Goal: Information Seeking & Learning: Learn about a topic

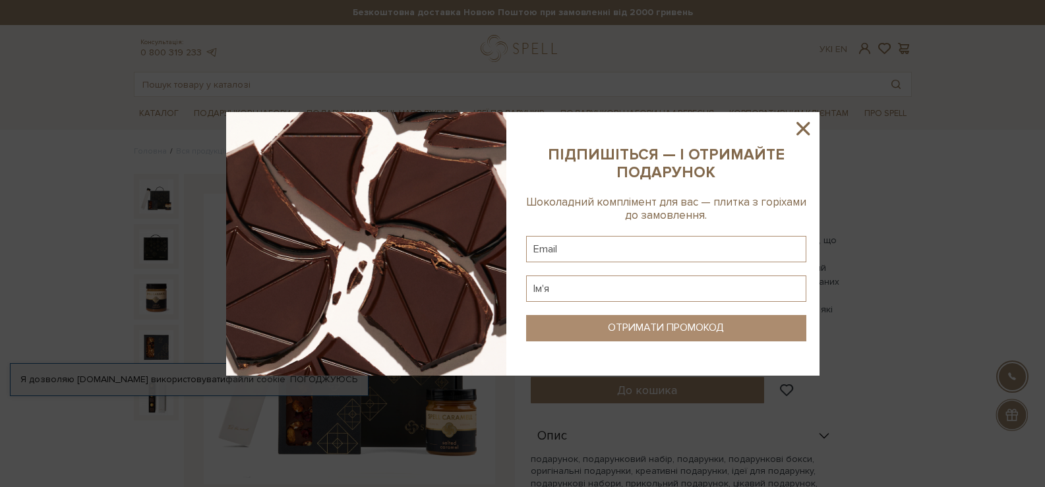
click at [803, 128] on icon at bounding box center [802, 128] width 13 height 13
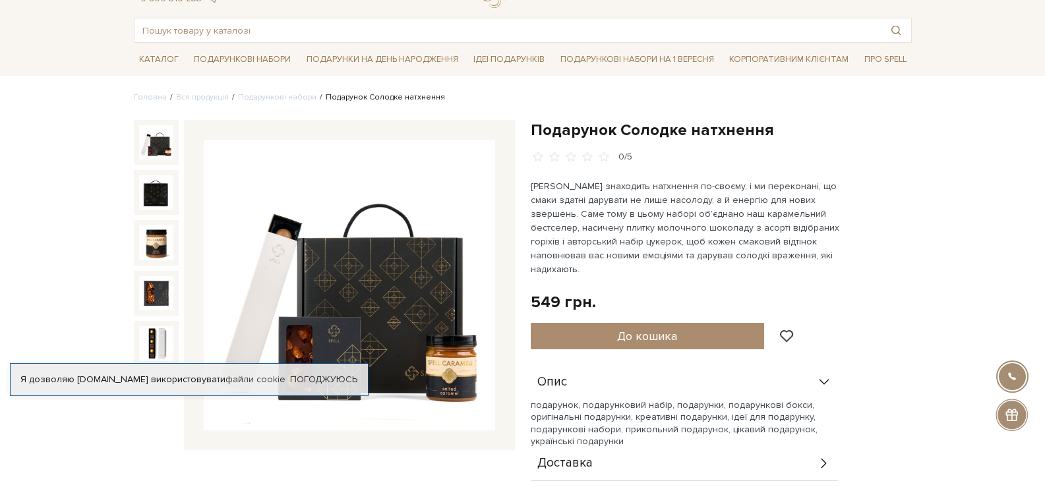
scroll to position [132, 0]
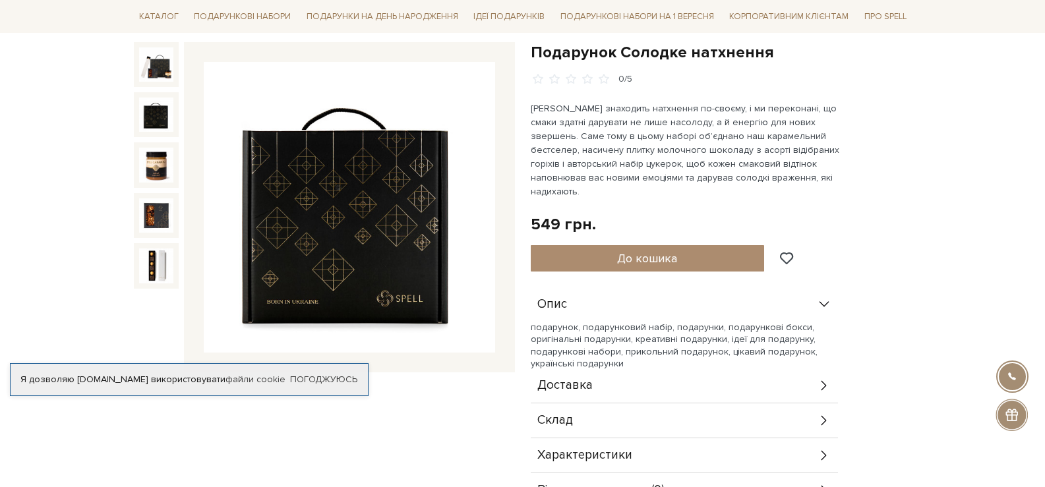
click at [154, 113] on img at bounding box center [156, 115] width 34 height 34
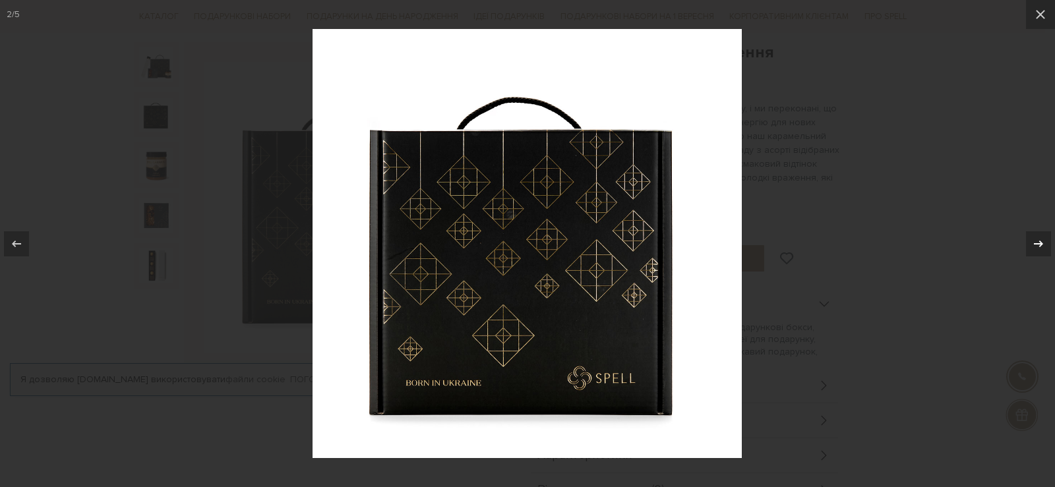
click at [1044, 247] on icon at bounding box center [1038, 244] width 16 height 16
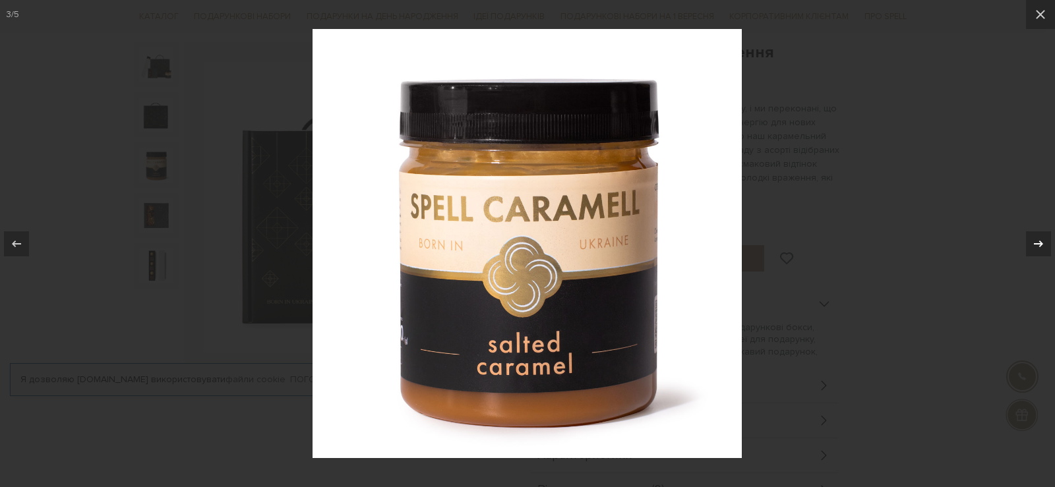
click at [1044, 247] on icon at bounding box center [1038, 244] width 16 height 16
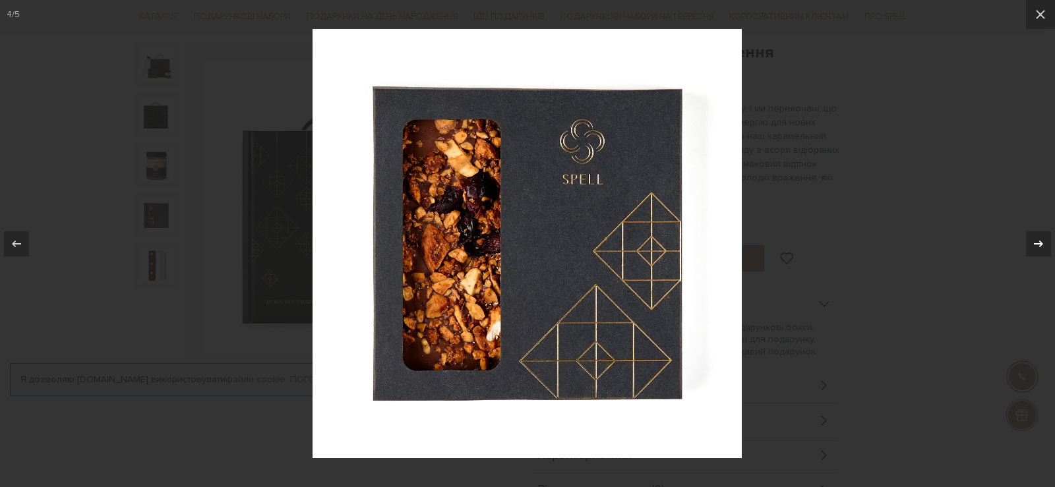
click at [1044, 247] on icon at bounding box center [1038, 244] width 16 height 16
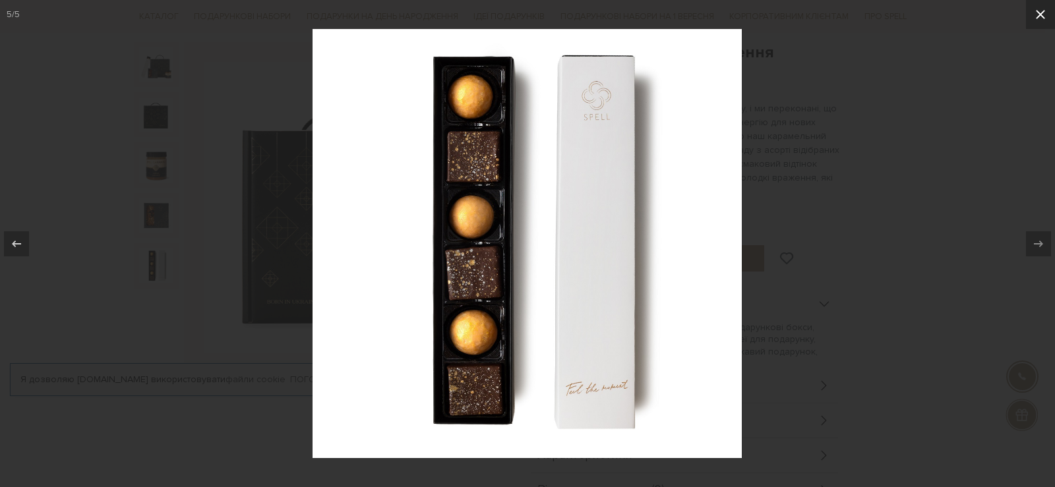
click at [1033, 16] on icon at bounding box center [1040, 15] width 16 height 16
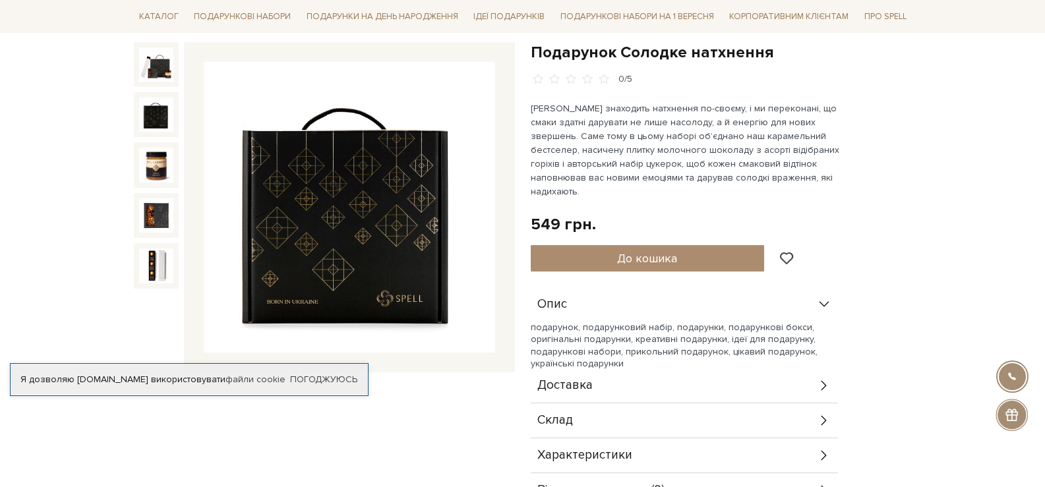
click at [152, 112] on img at bounding box center [156, 115] width 34 height 34
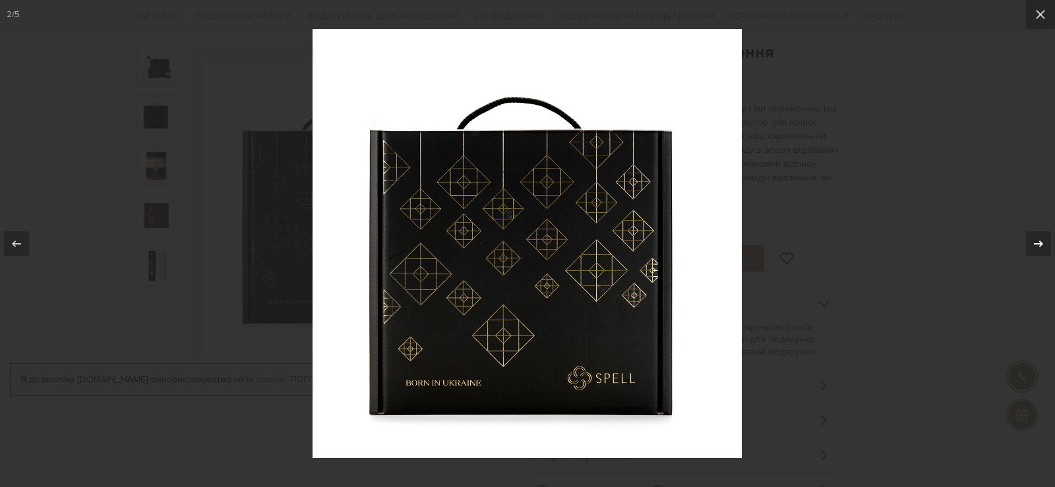
click at [1040, 247] on icon at bounding box center [1038, 244] width 16 height 16
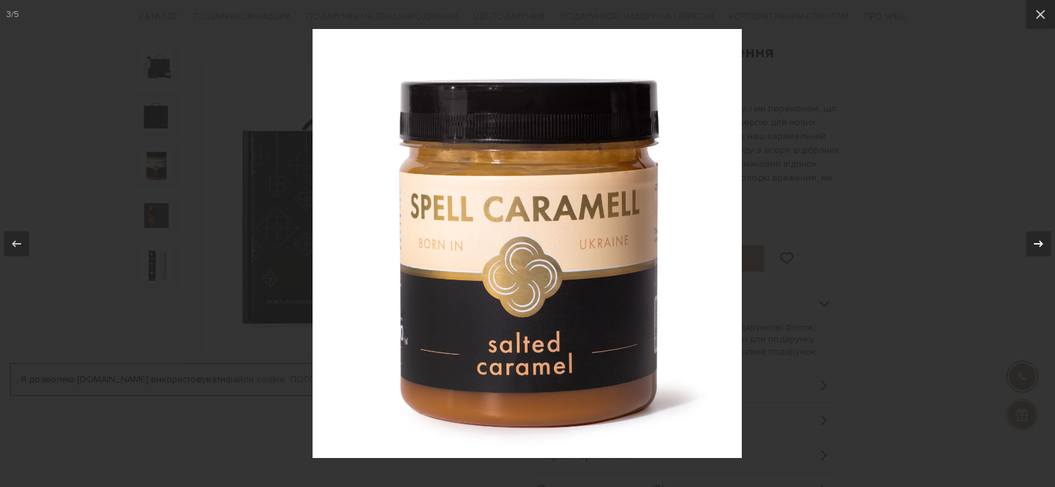
click at [1040, 245] on icon at bounding box center [1038, 243] width 9 height 7
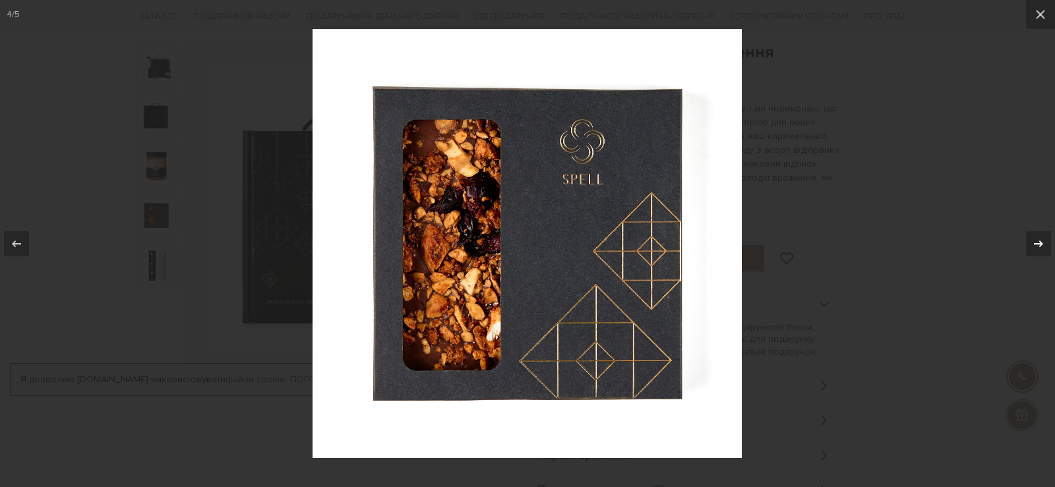
click at [1040, 245] on icon at bounding box center [1038, 243] width 9 height 7
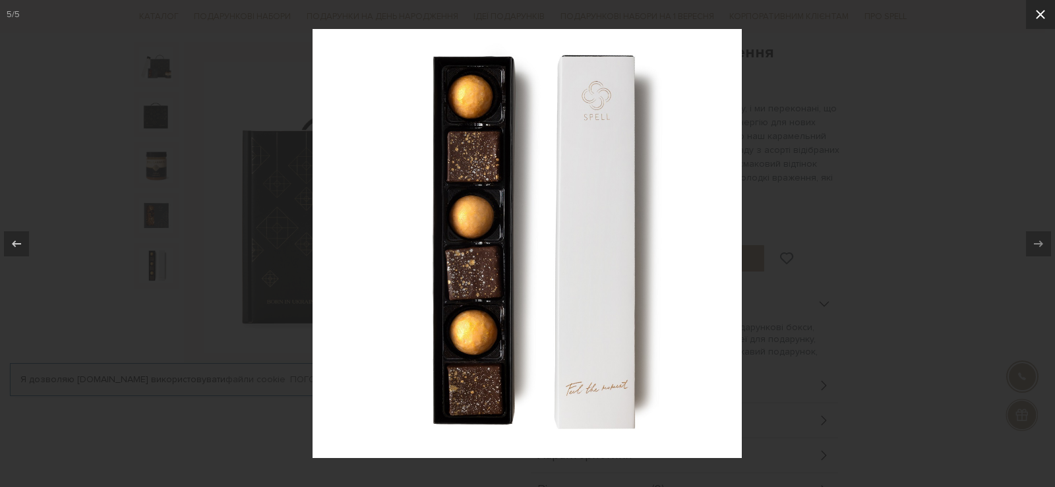
click at [1039, 13] on icon at bounding box center [1040, 14] width 9 height 9
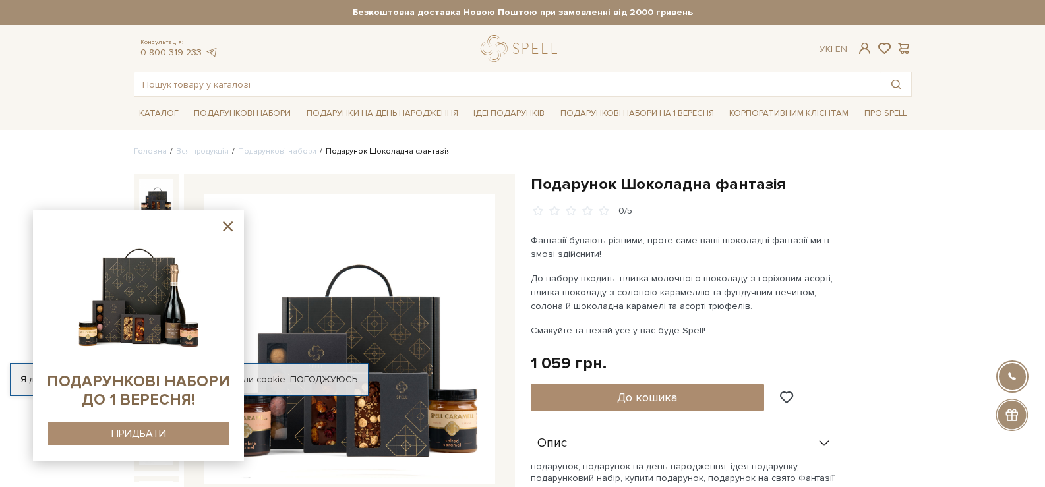
click at [140, 291] on img at bounding box center [138, 292] width 134 height 134
click at [356, 370] on div "Я дозволяю spellchocolate.com використовувати файли cookie Погоджуюсь" at bounding box center [189, 379] width 359 height 33
click at [357, 339] on img at bounding box center [349, 339] width 291 height 291
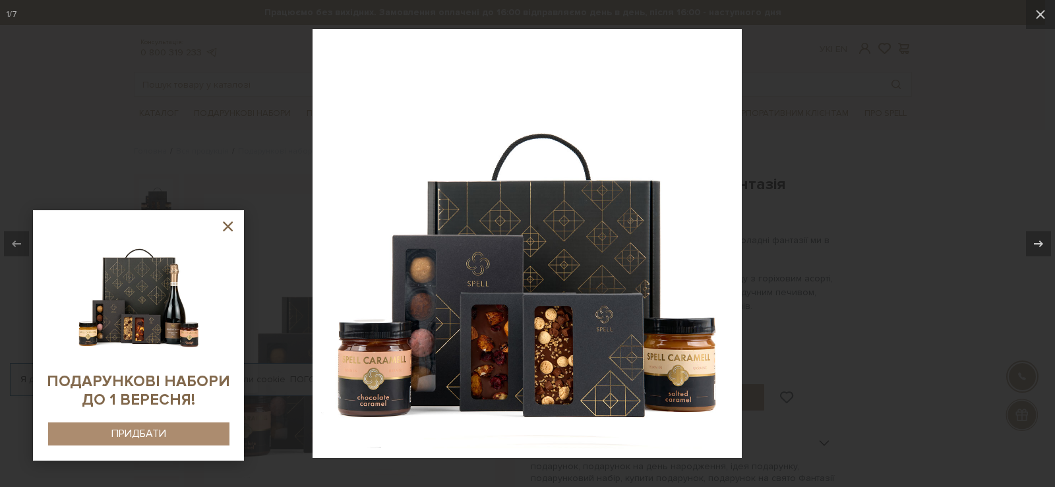
click at [545, 320] on img at bounding box center [526, 243] width 429 height 429
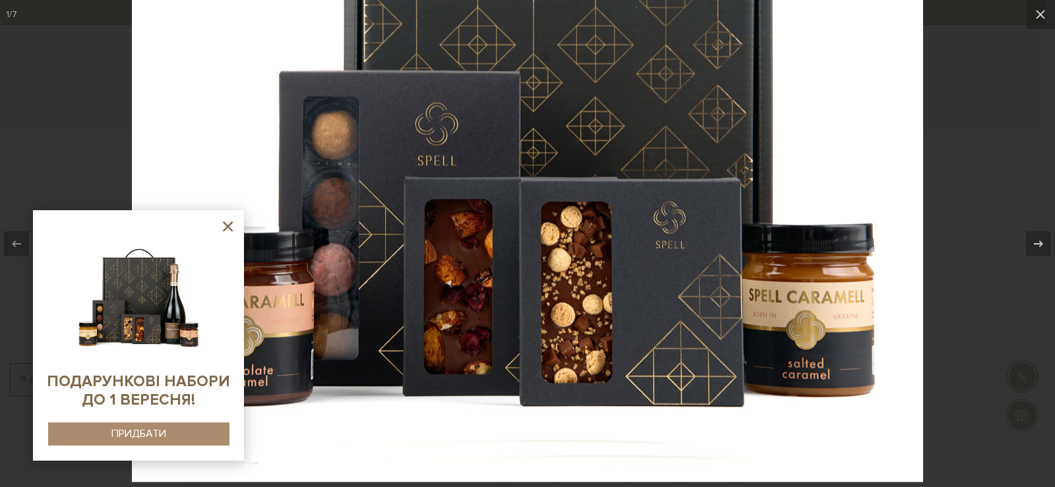
drag, startPoint x: 519, startPoint y: 396, endPoint x: 519, endPoint y: 299, distance: 96.9
click at [519, 299] on img at bounding box center [527, 86] width 791 height 791
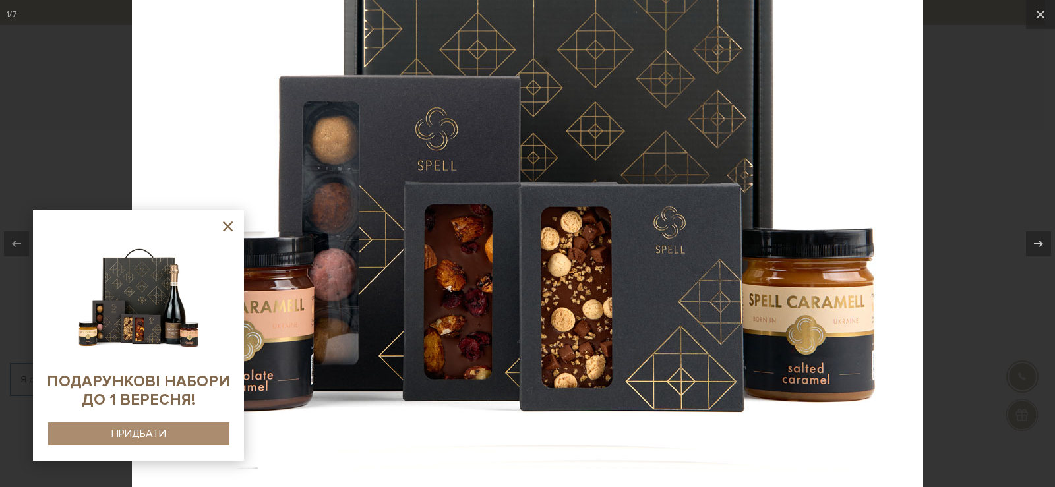
click at [226, 229] on icon at bounding box center [228, 227] width 10 height 10
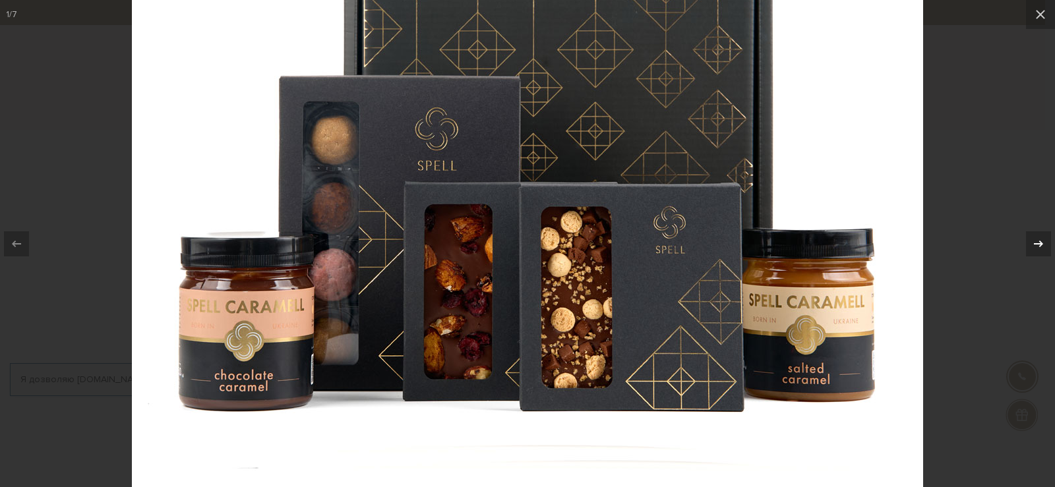
click at [1033, 251] on icon at bounding box center [1038, 244] width 16 height 16
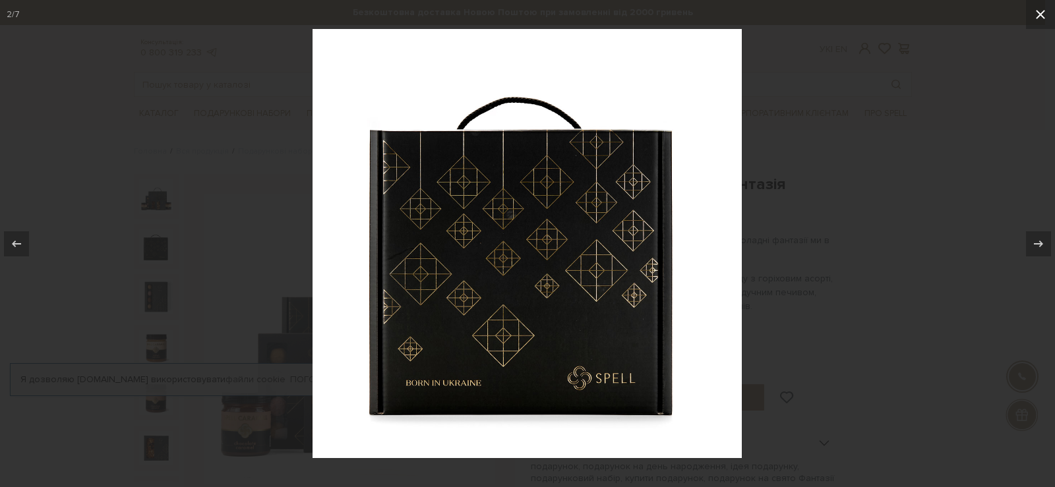
click at [1042, 15] on icon at bounding box center [1040, 15] width 16 height 16
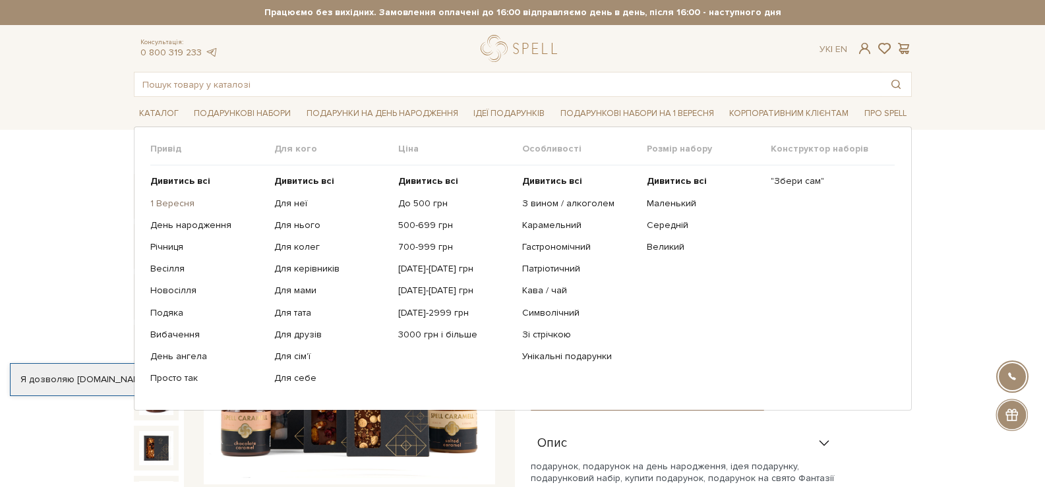
click at [175, 202] on link "1 Вересня" at bounding box center [207, 204] width 114 height 12
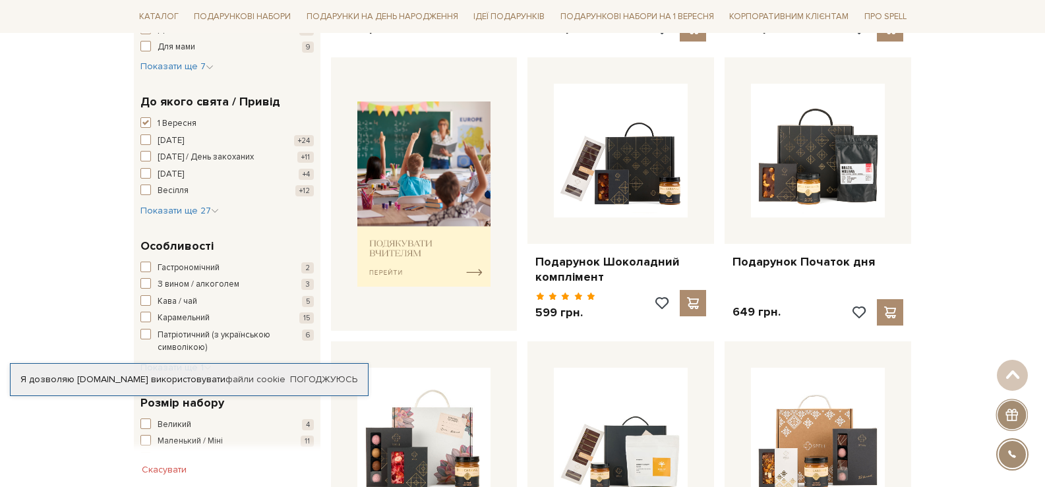
scroll to position [461, 0]
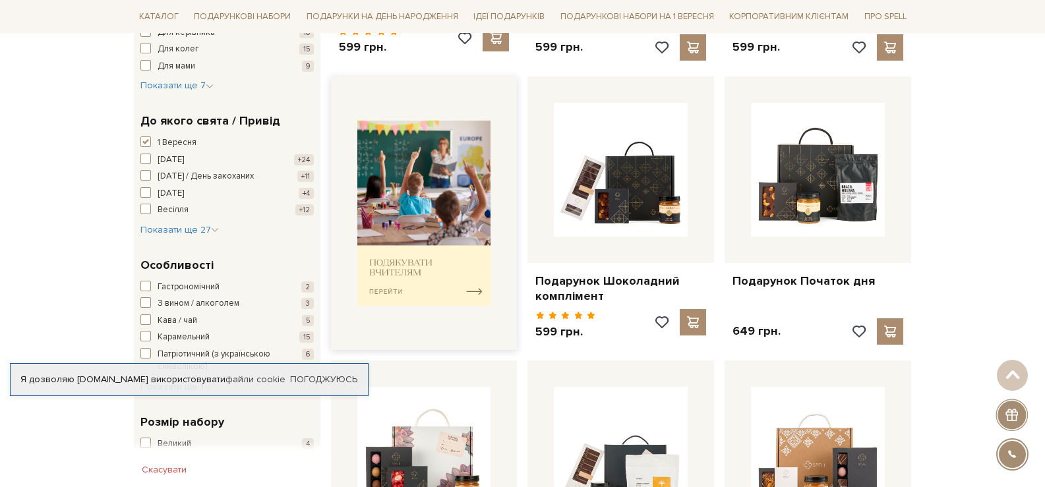
click at [477, 278] on img at bounding box center [424, 213] width 134 height 185
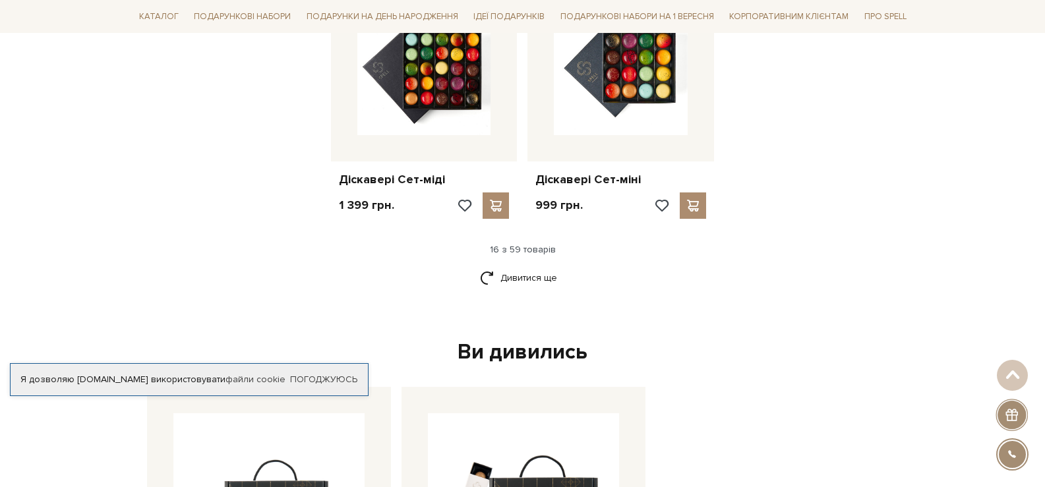
scroll to position [1714, 0]
click at [533, 266] on link "Дивитися ще" at bounding box center [523, 277] width 86 height 23
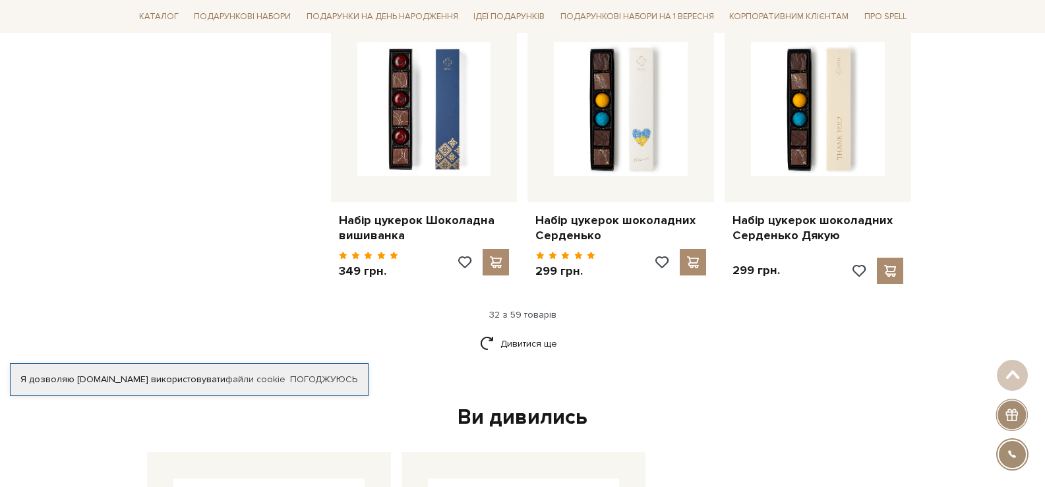
scroll to position [3099, 0]
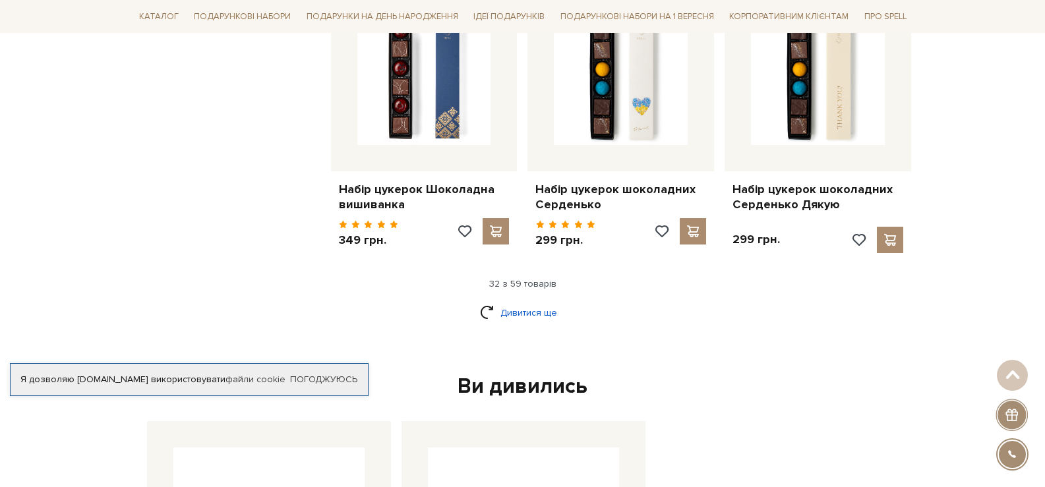
click at [555, 301] on link "Дивитися ще" at bounding box center [523, 312] width 86 height 23
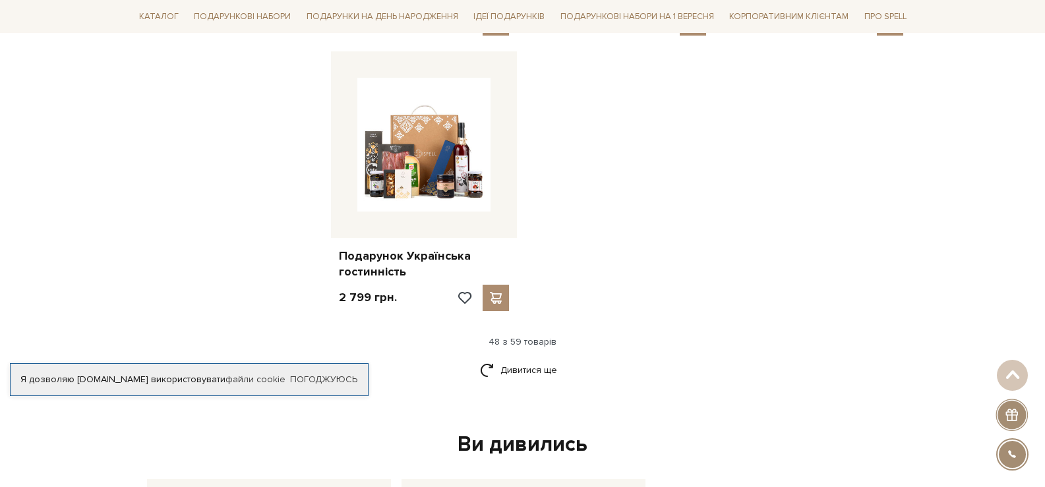
scroll to position [4813, 0]
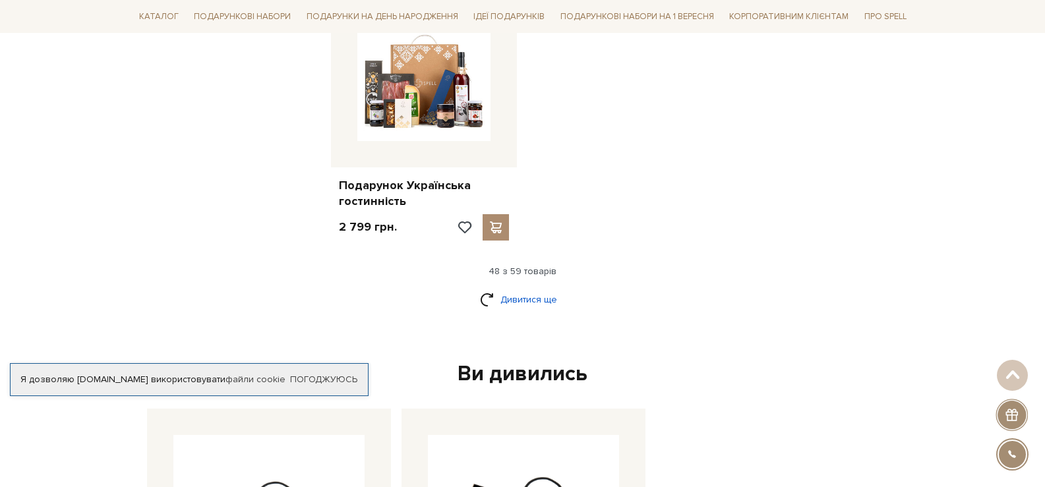
click at [546, 288] on link "Дивитися ще" at bounding box center [523, 299] width 86 height 23
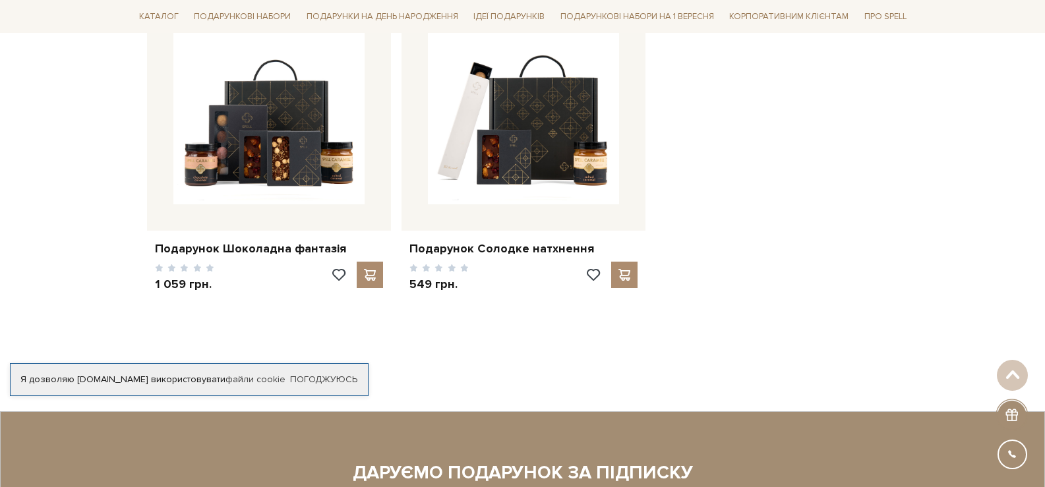
scroll to position [5999, 0]
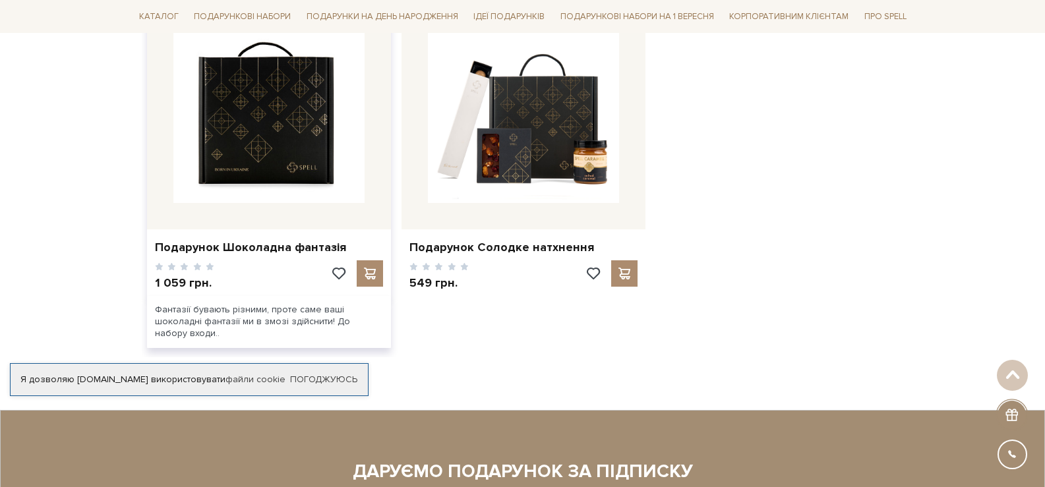
click at [285, 133] on img at bounding box center [268, 107] width 191 height 191
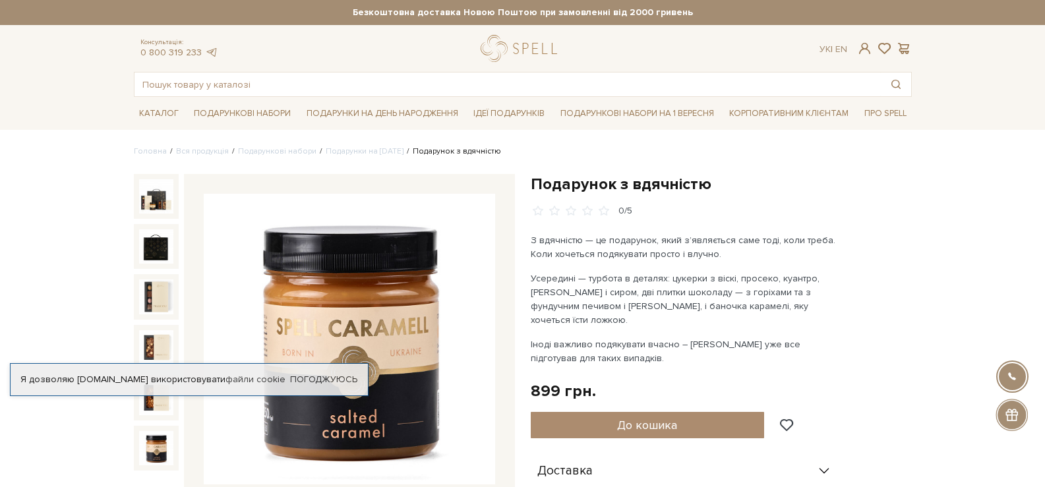
scroll to position [66, 0]
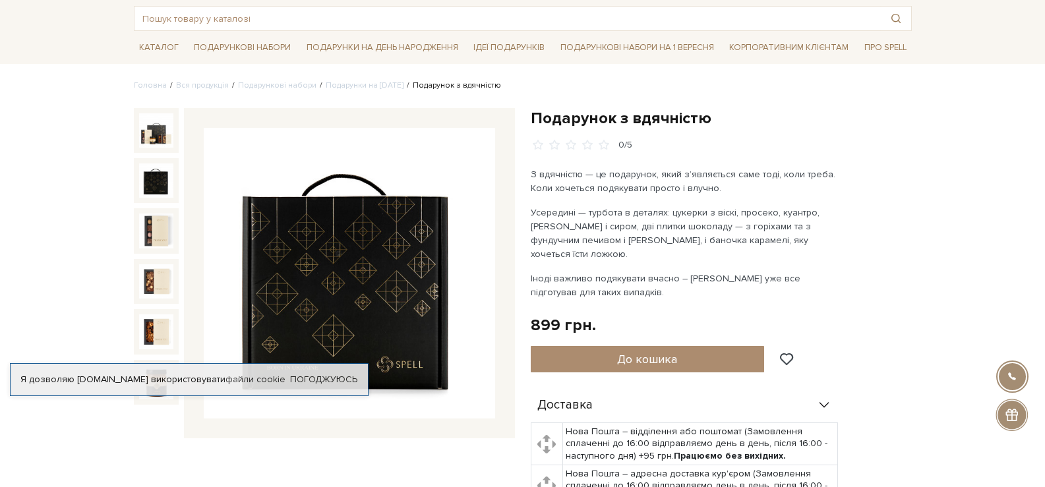
click at [153, 178] on img at bounding box center [156, 180] width 34 height 34
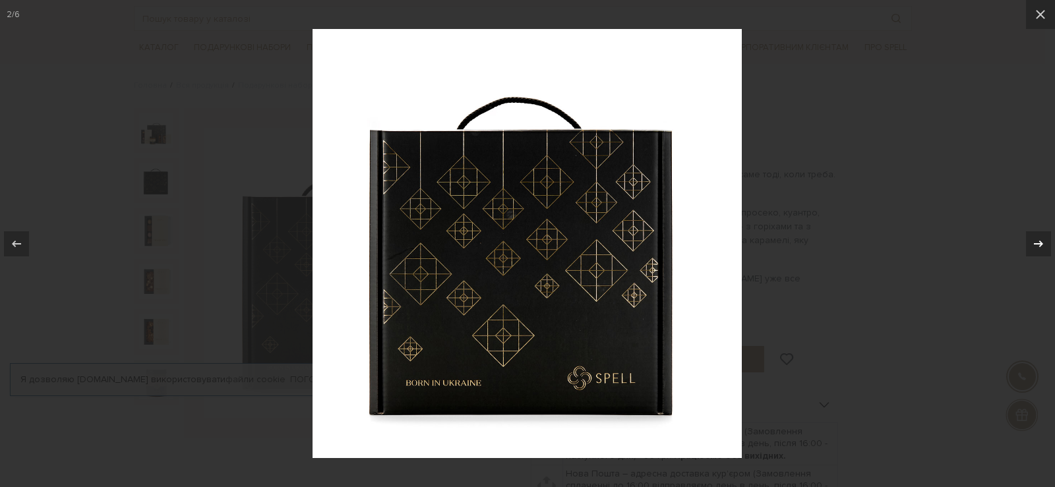
click at [1036, 252] on div at bounding box center [1038, 243] width 25 height 25
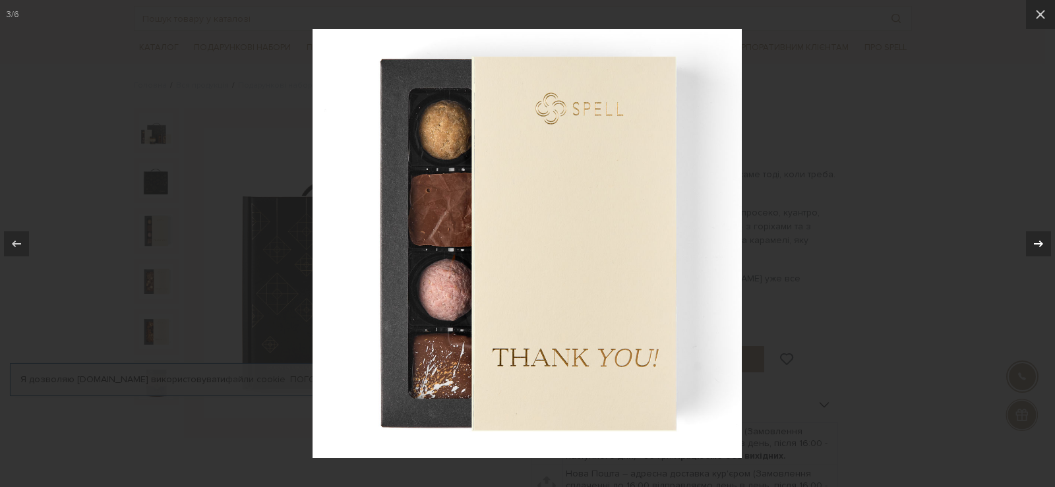
click at [1036, 252] on div "3 / 6" at bounding box center [527, 243] width 1055 height 487
click at [1037, 247] on icon at bounding box center [1038, 244] width 16 height 16
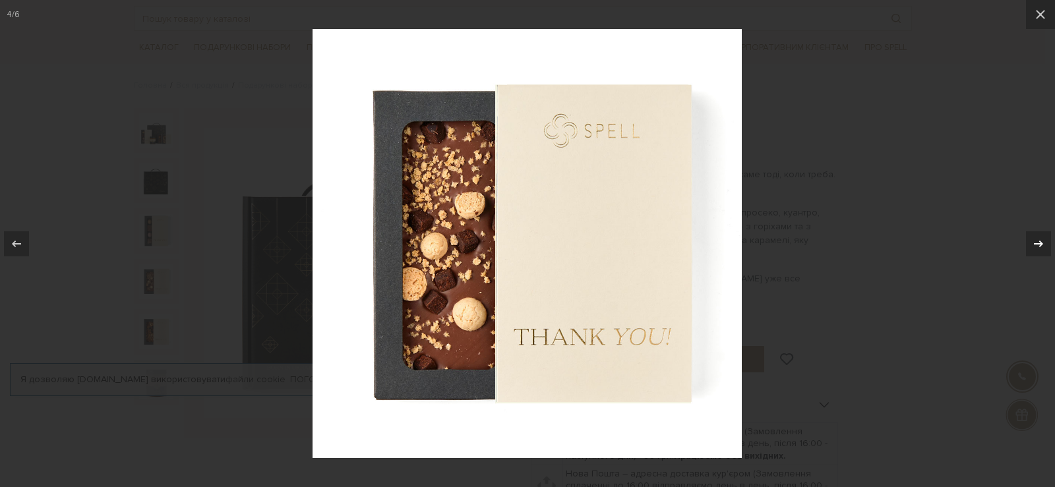
click at [1037, 247] on icon at bounding box center [1038, 244] width 16 height 16
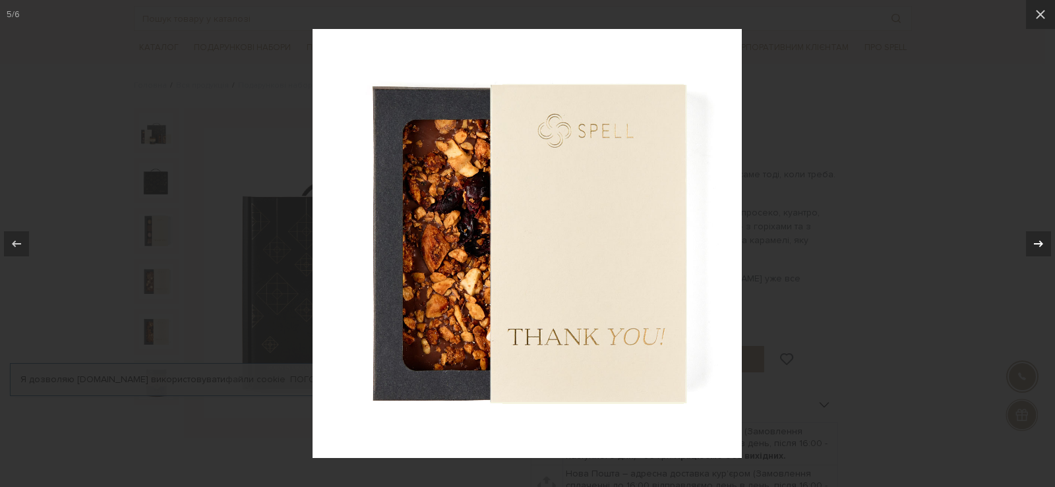
click at [1037, 247] on icon at bounding box center [1038, 244] width 16 height 16
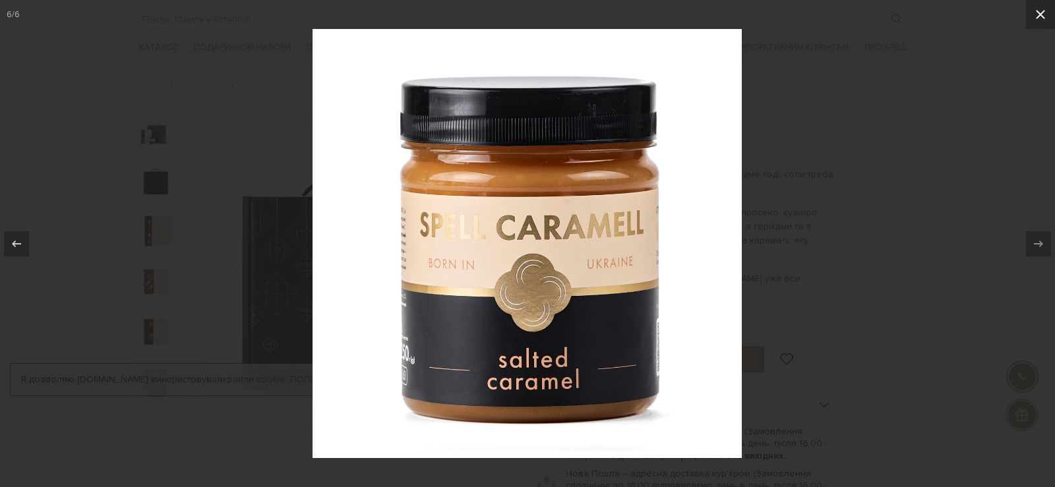
click at [1044, 13] on icon at bounding box center [1040, 15] width 16 height 16
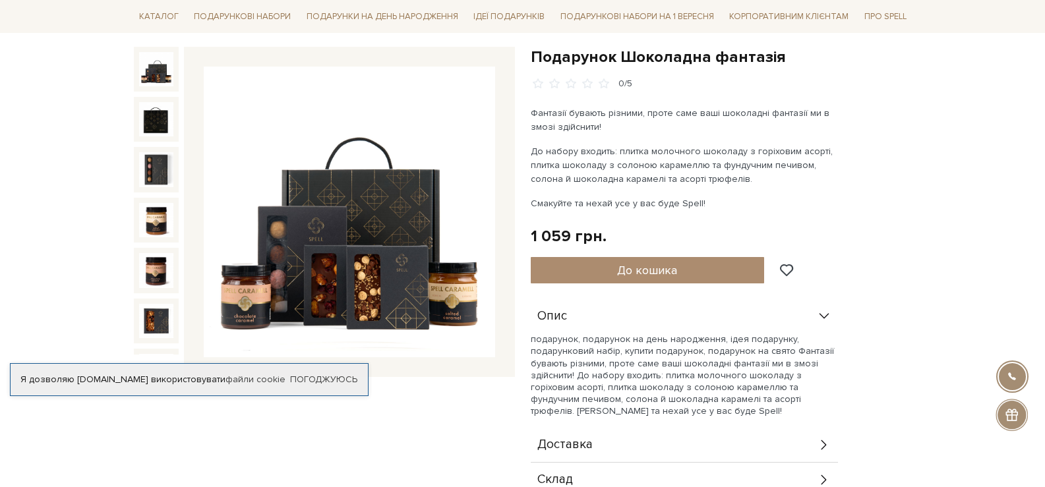
scroll to position [132, 0]
